Goal: Information Seeking & Learning: Learn about a topic

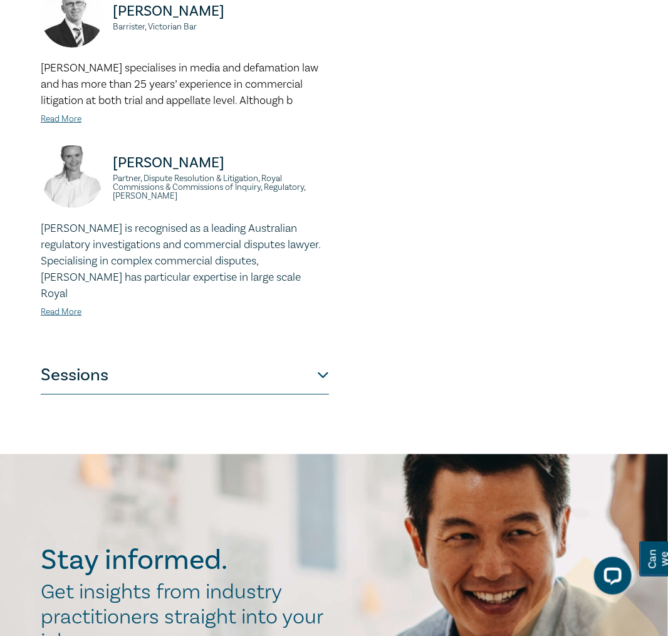
click at [286, 391] on button "Sessions" at bounding box center [185, 376] width 288 height 38
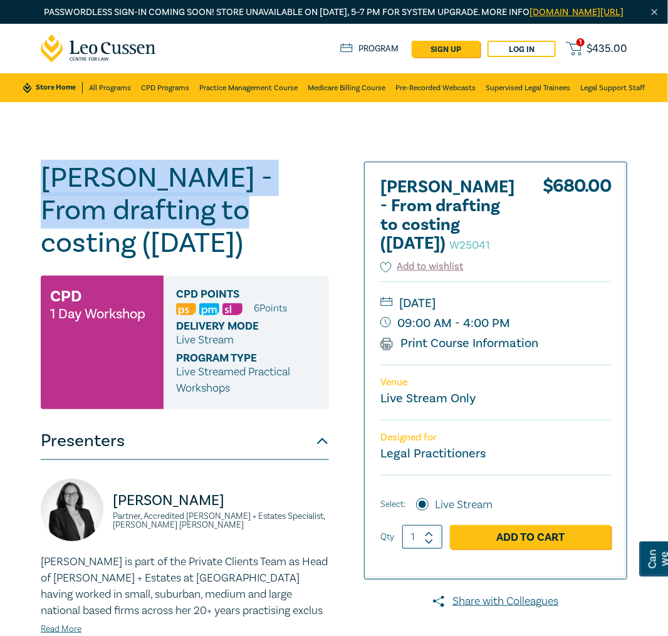
drag, startPoint x: 168, startPoint y: 231, endPoint x: 30, endPoint y: 196, distance: 142.3
click at [30, 196] on div "Wills - From drafting to costing (October 2025) W25041 CPD 1 Day Workshop CPD P…" at bounding box center [334, 475] width 668 height 746
copy h1 "Wills - From drafting to costing"
drag, startPoint x: 449, startPoint y: 333, endPoint x: 510, endPoint y: 334, distance: 60.8
click at [510, 313] on small "[DATE]" at bounding box center [495, 303] width 231 height 20
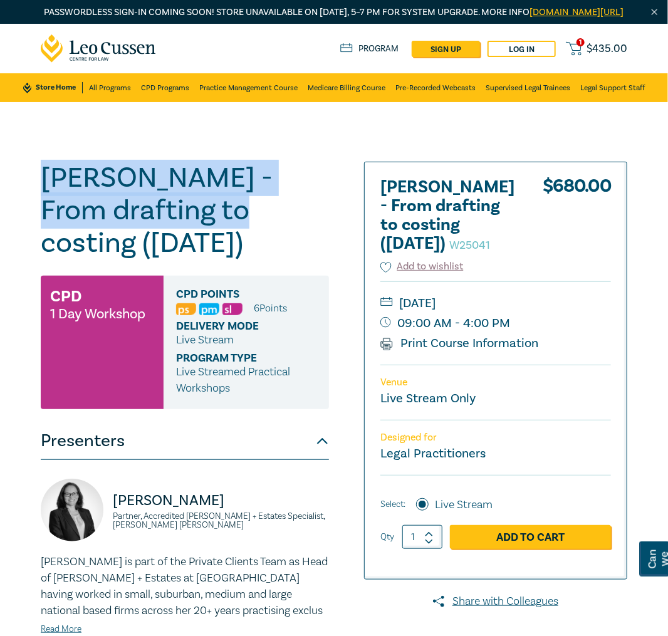
copy small "14 October"
click at [501, 313] on small "[DATE]" at bounding box center [495, 303] width 231 height 20
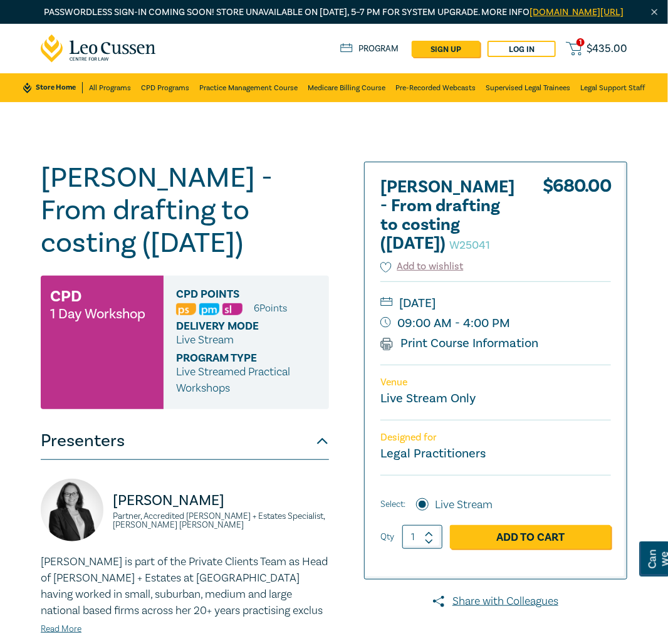
drag, startPoint x: 510, startPoint y: 335, endPoint x: 450, endPoint y: 335, distance: 59.6
click at [450, 313] on small "Tuesday, 14 October 2025" at bounding box center [495, 303] width 231 height 20
copy small "14 October"
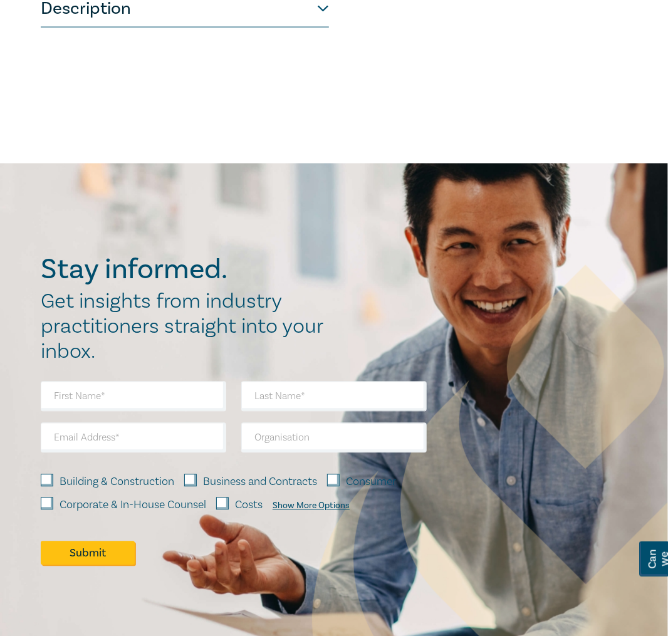
scroll to position [687, 0]
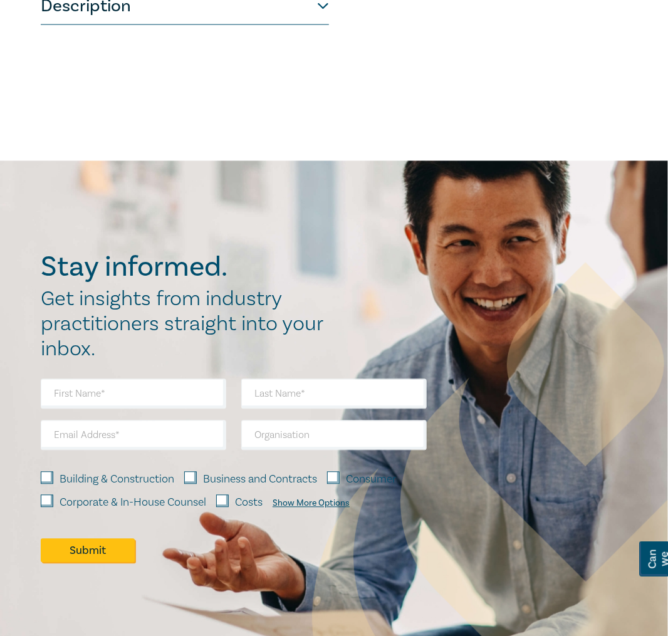
click at [94, 23] on button "Description" at bounding box center [185, 6] width 288 height 38
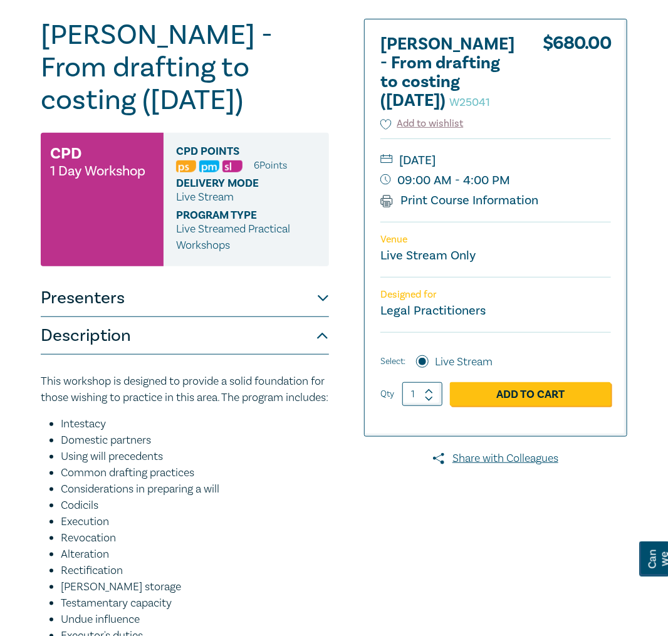
scroll to position [0, 0]
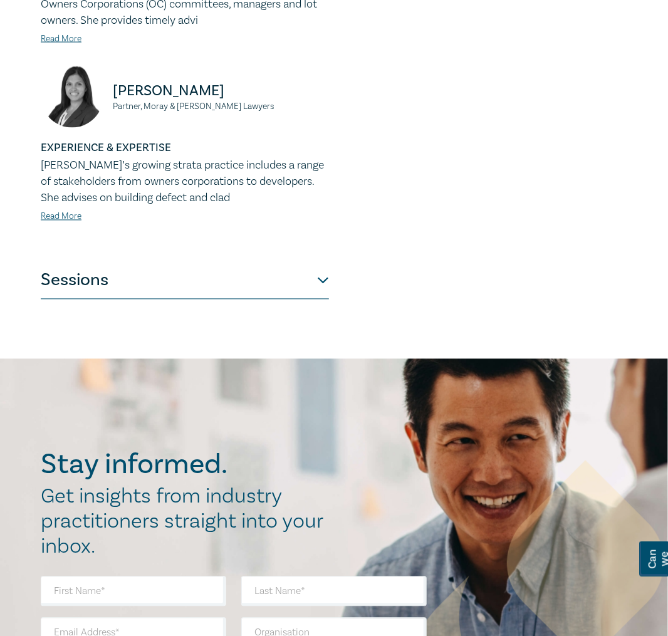
scroll to position [753, 0]
click at [301, 294] on button "Sessions" at bounding box center [185, 280] width 288 height 38
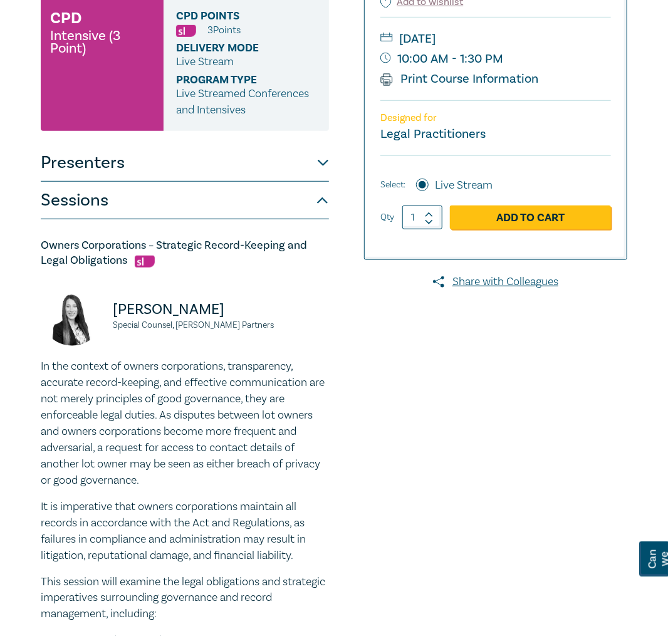
scroll to position [0, 0]
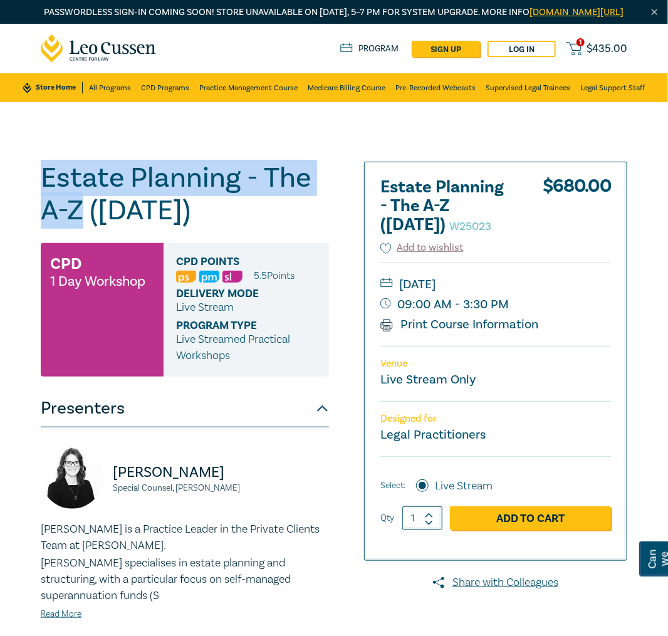
drag, startPoint x: 81, startPoint y: 224, endPoint x: 16, endPoint y: 193, distance: 72.6
click at [16, 193] on div "Estate Planning - The A-Z (Nov 2025) W25023 CPD 1 Day Workshop CPD Points 5.5 P…" at bounding box center [334, 475] width 668 height 746
copy h1 "Estate Planning - The A-Z"
drag, startPoint x: 532, startPoint y: 296, endPoint x: 456, endPoint y: 295, distance: 75.2
click at [456, 295] on small "Thursday, 20 November 2025" at bounding box center [495, 285] width 231 height 20
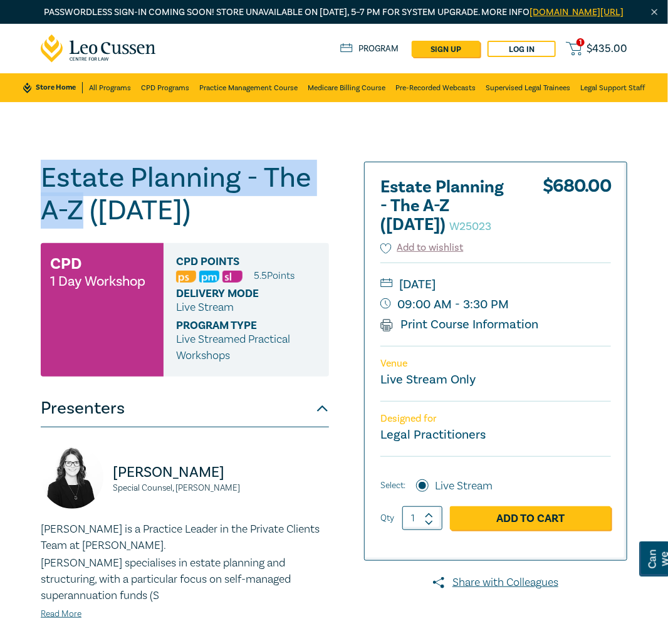
copy small "20 November"
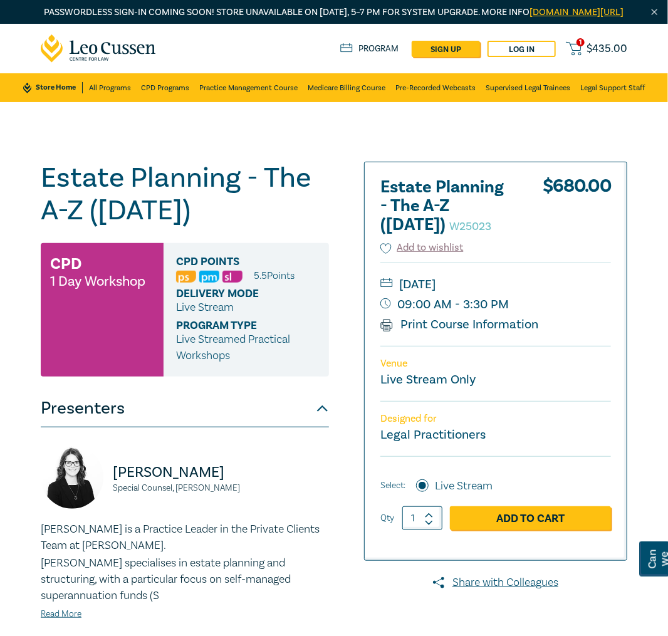
click at [602, 391] on div "Venue Live Stream Only" at bounding box center [495, 373] width 231 height 55
drag, startPoint x: 487, startPoint y: 318, endPoint x: 464, endPoint y: 317, distance: 22.6
click at [464, 315] on small "09:00 AM - 3:30 PM" at bounding box center [495, 305] width 231 height 20
copy small "3:30"
click at [626, 145] on div "Estate Planning - The A-Z (Nov 2025) W25023 CPD 1 Day Workshop CPD Points 5.5 P…" at bounding box center [334, 475] width 668 height 746
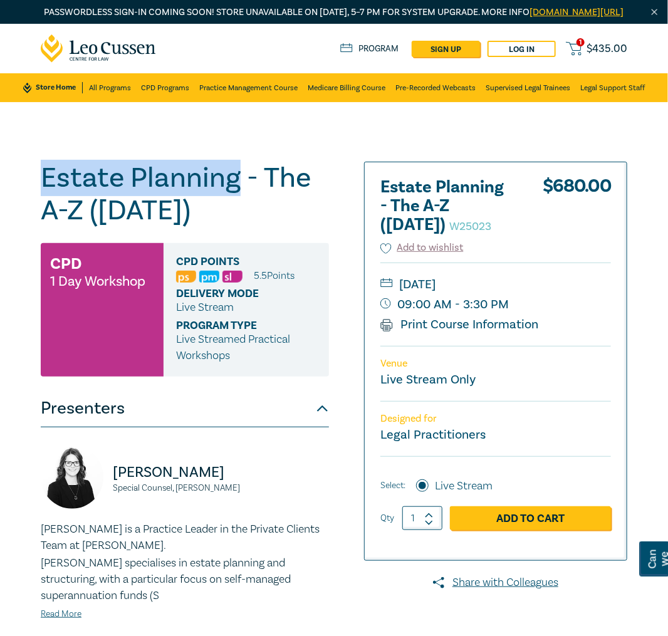
drag, startPoint x: 232, startPoint y: 196, endPoint x: 40, endPoint y: 189, distance: 191.9
click at [41, 189] on h1 "Estate Planning - The A-Z (Nov 2025) W25023" at bounding box center [185, 194] width 288 height 65
copy h1 "Estate Planning"
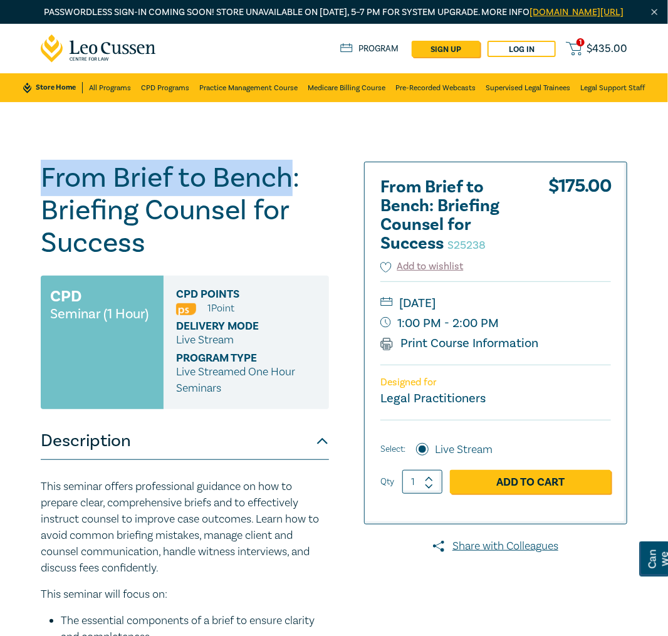
drag, startPoint x: 293, startPoint y: 195, endPoint x: 11, endPoint y: 182, distance: 282.4
click at [11, 182] on div "From Brief to Bench: Briefing Counsel for Success S25238 CPD Seminar (1 Hour) C…" at bounding box center [334, 566] width 668 height 929
copy h1 "From Brief to Bench"
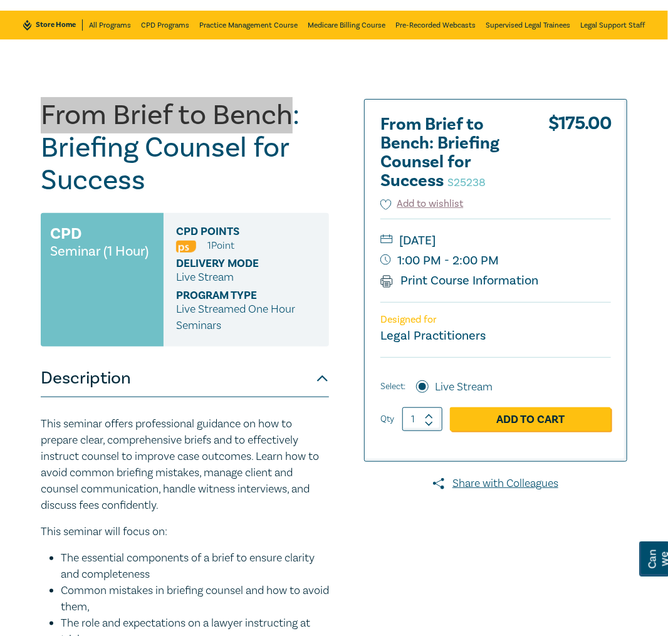
scroll to position [63, 0]
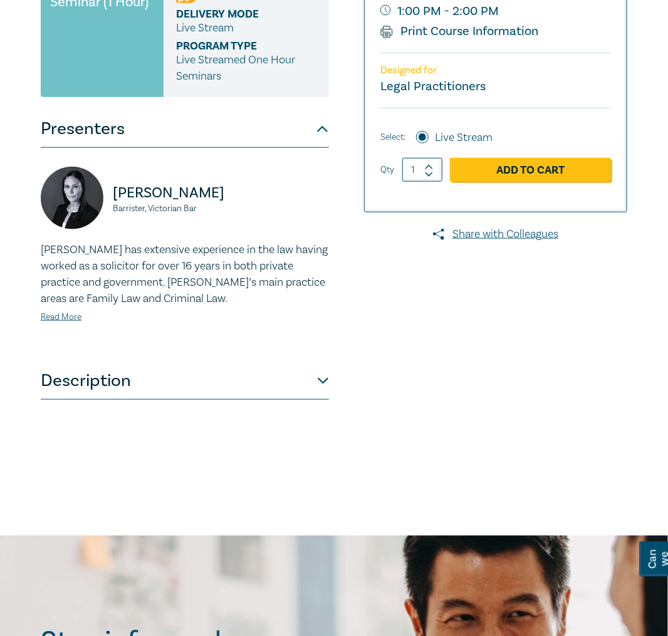
scroll to position [313, 0]
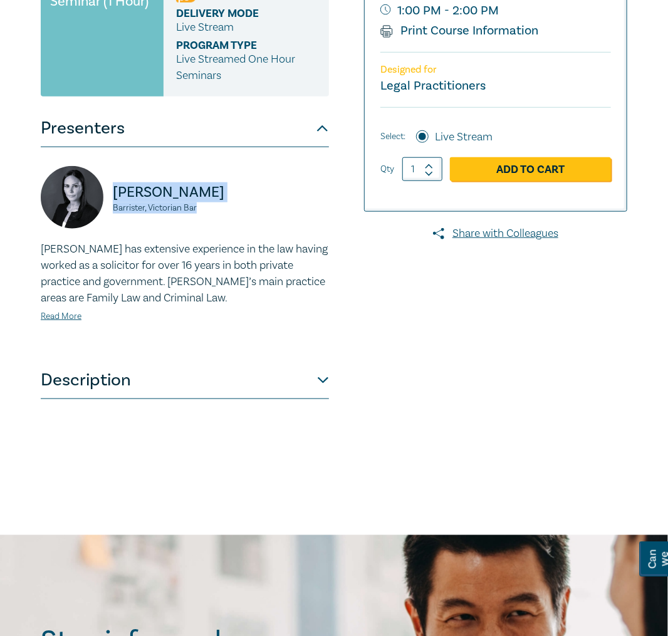
drag, startPoint x: 201, startPoint y: 226, endPoint x: 115, endPoint y: 202, distance: 88.5
click at [115, 202] on div "Michelle Button Barrister, Victorian Bar" at bounding box center [185, 203] width 288 height 75
copy div "Michelle Button Barrister, Victorian Bar"
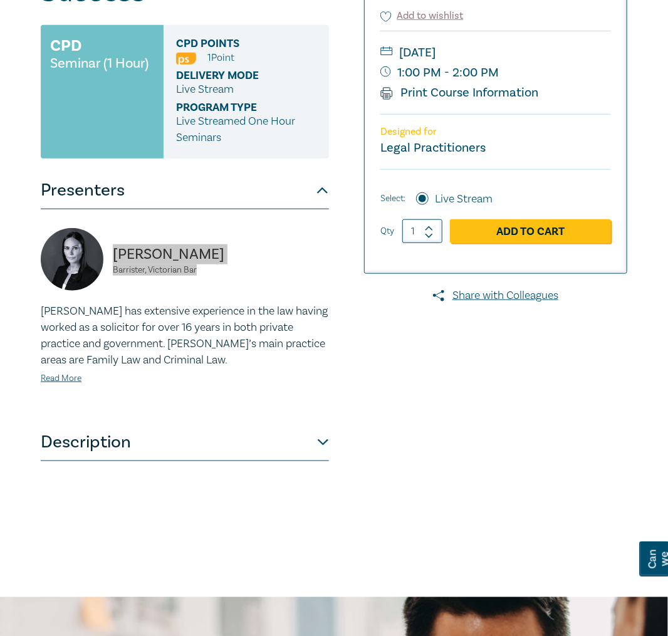
scroll to position [251, 0]
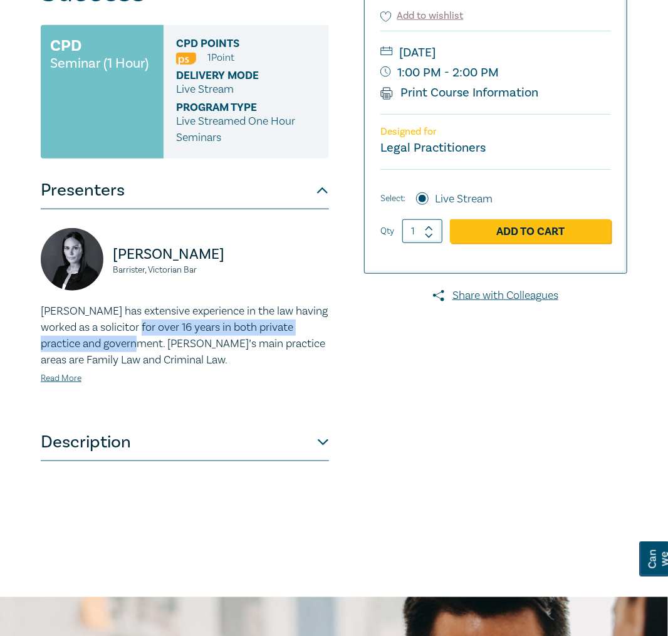
click at [168, 355] on p "[PERSON_NAME] has extensive experience in the law having worked as a solicitor …" at bounding box center [185, 335] width 288 height 65
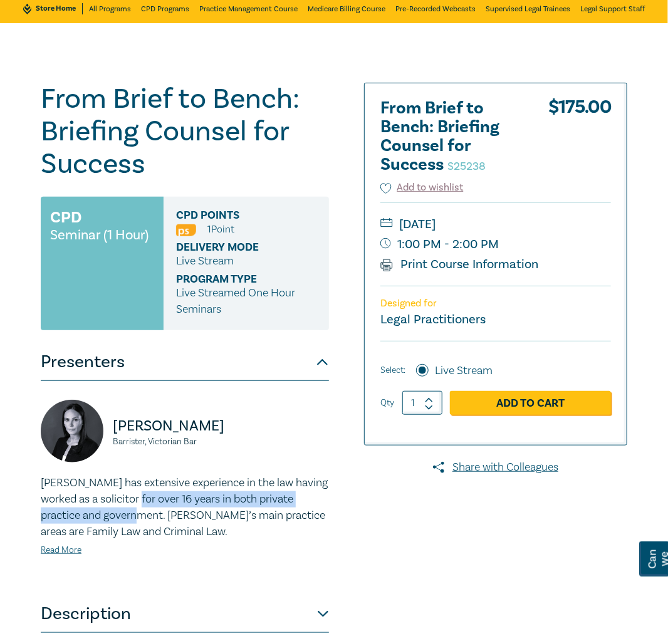
scroll to position [0, 0]
